Goal: Find specific page/section: Find specific page/section

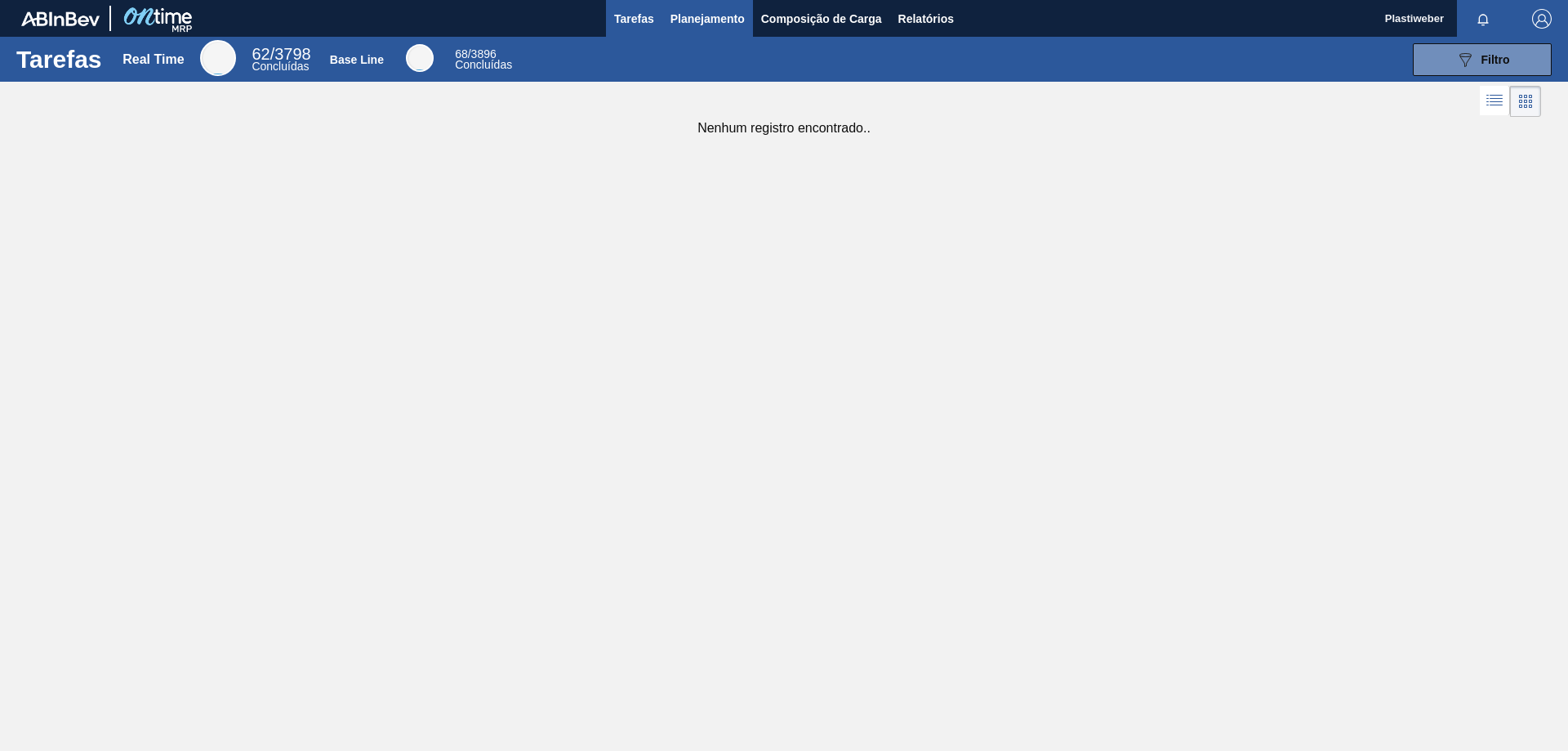
click at [732, 26] on span "Planejamento" at bounding box center [708, 18] width 75 height 19
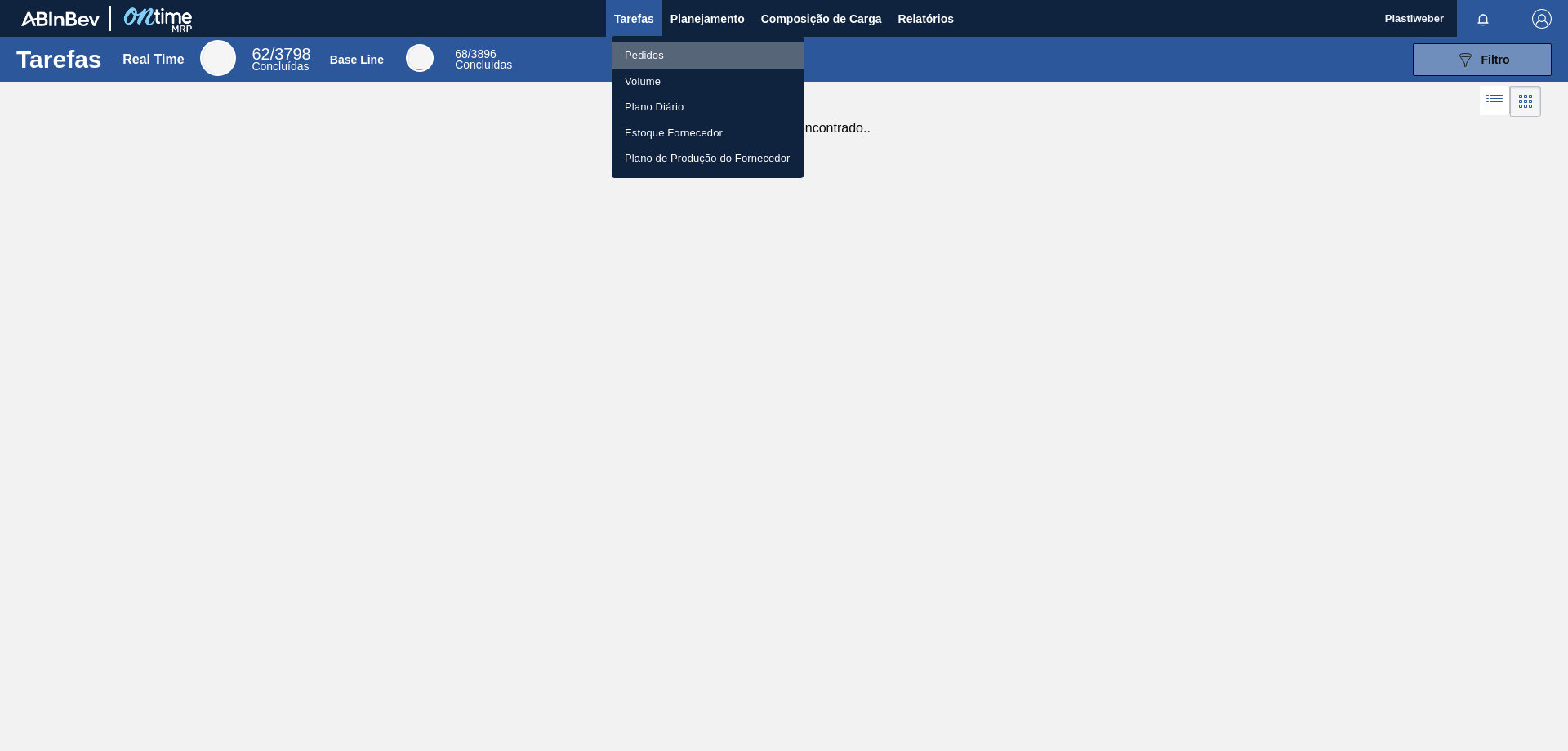
click at [667, 53] on li "Pedidos" at bounding box center [708, 55] width 192 height 26
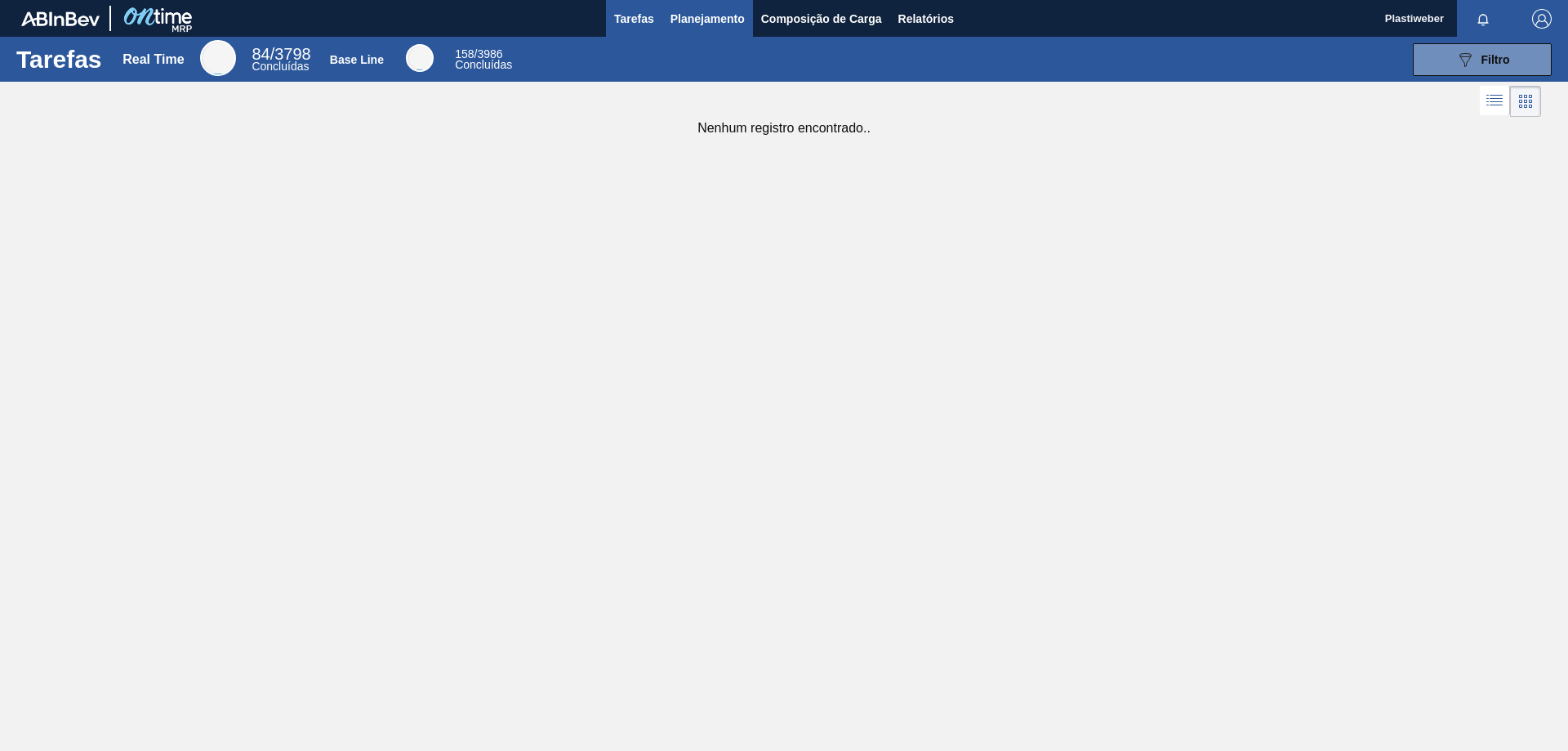
click at [716, 18] on span "Planejamento" at bounding box center [708, 18] width 75 height 19
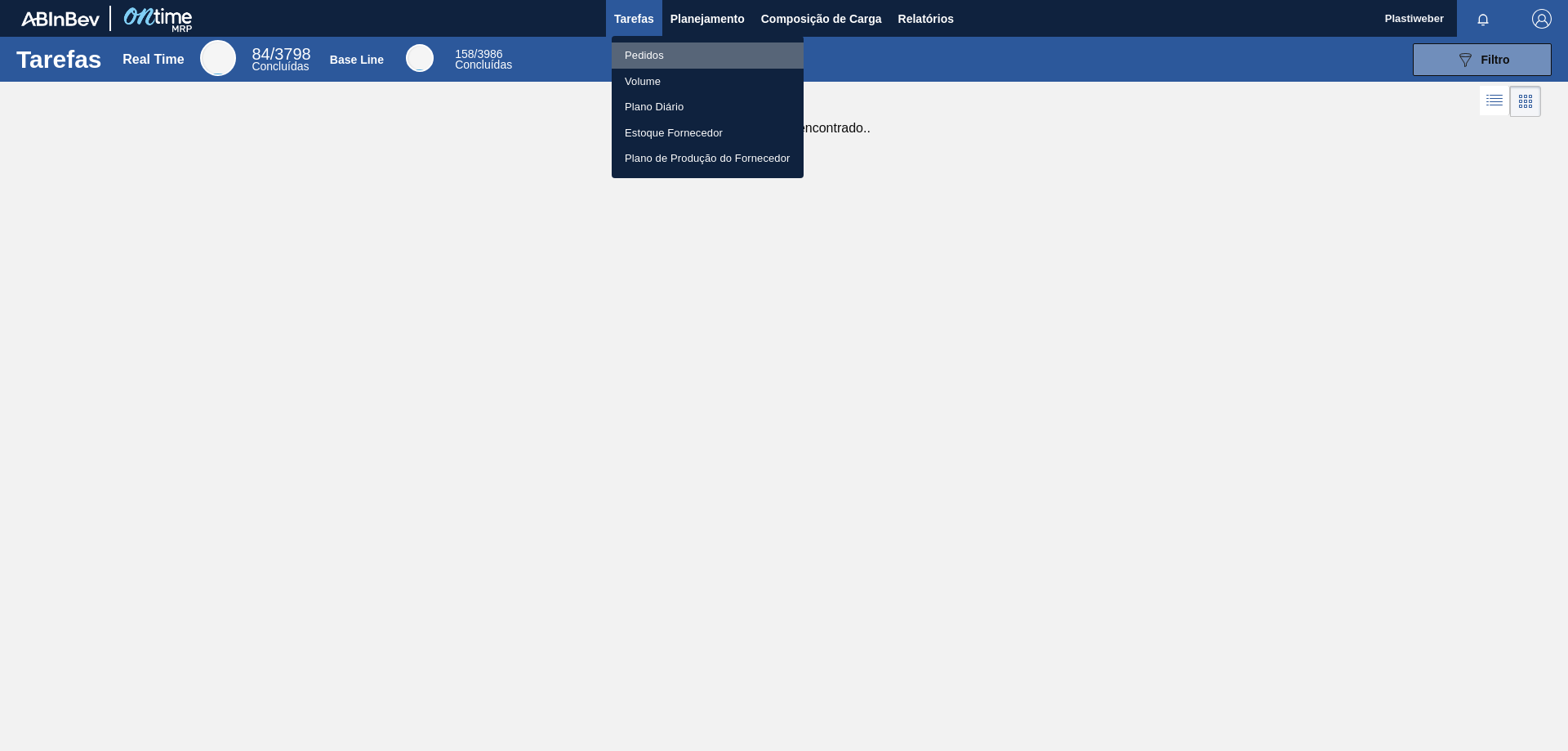
click at [654, 52] on li "Pedidos" at bounding box center [708, 55] width 192 height 26
